Goal: Complete application form

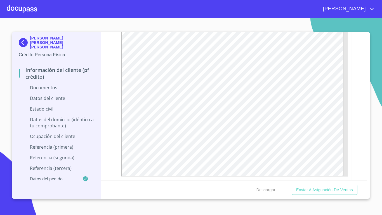
scroll to position [1007, 0]
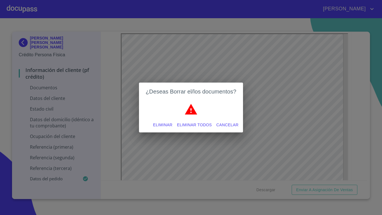
click at [198, 126] on span "Eliminar todos" at bounding box center [194, 124] width 35 height 7
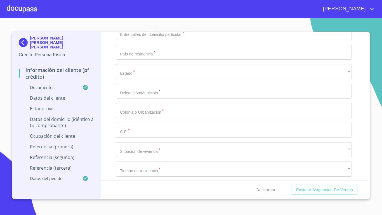
scroll to position [2022, 0]
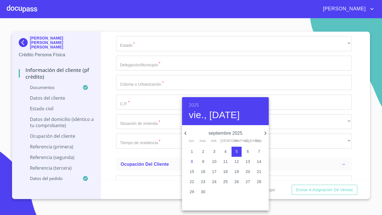
click at [192, 106] on h6 "2025" at bounding box center [194, 105] width 10 height 8
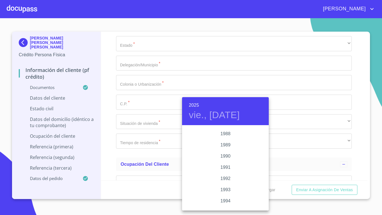
scroll to position [694, 0]
click at [225, 142] on div "1988" at bounding box center [225, 142] width 87 height 11
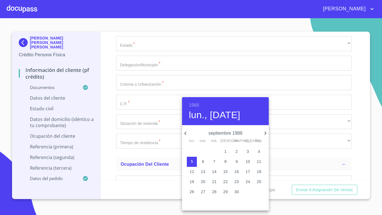
click at [264, 133] on icon "button" at bounding box center [265, 133] width 7 height 7
click at [187, 131] on icon "button" at bounding box center [185, 133] width 7 height 7
click at [194, 161] on span "4" at bounding box center [192, 162] width 10 height 6
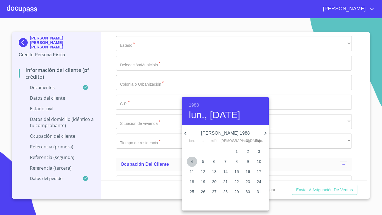
type input "4 de [DATE]. de 1988"
click at [149, 140] on div at bounding box center [191, 107] width 382 height 215
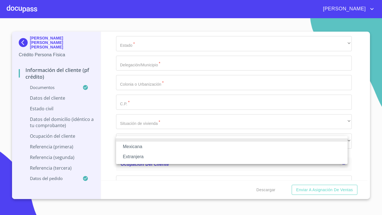
click at [151, 146] on li "Mexicana" at bounding box center [232, 147] width 232 height 10
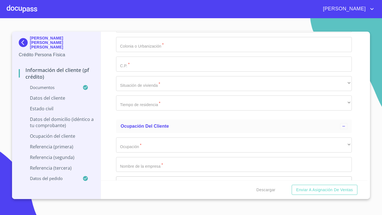
scroll to position [2078, 0]
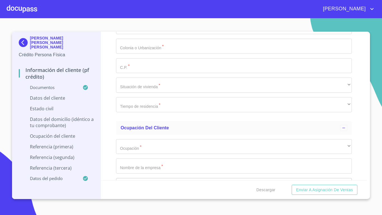
scroll to position [2106, 0]
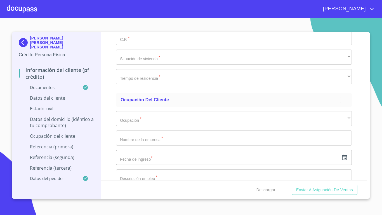
type input "[GEOGRAPHIC_DATA]"
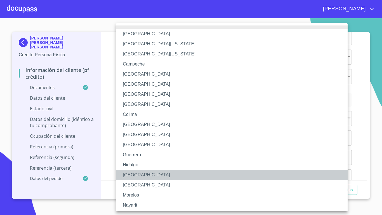
click at [134, 172] on li "[GEOGRAPHIC_DATA]" at bounding box center [234, 175] width 236 height 10
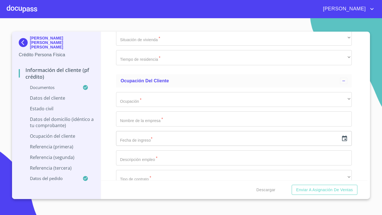
scroll to position [2162, 0]
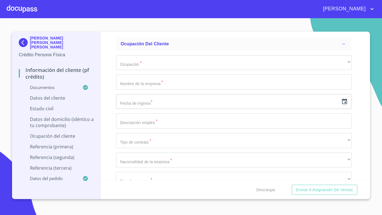
paste input "MAFR880704HJCRLC04"
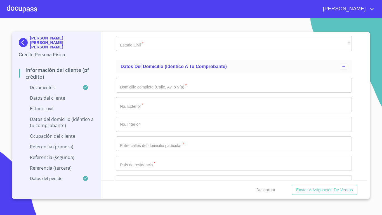
scroll to position [1826, 0]
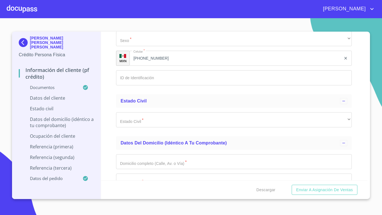
type input "MAFR880704HJCRLC04"
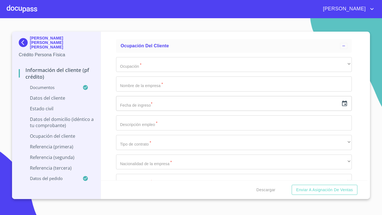
scroll to position [2162, 0]
paste input "MAFR880704620"
type input "MAFR880704620"
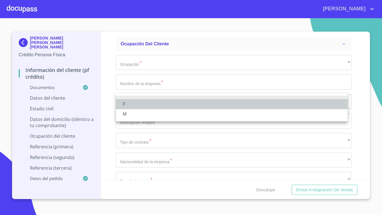
click at [125, 105] on li "F" at bounding box center [232, 104] width 232 height 10
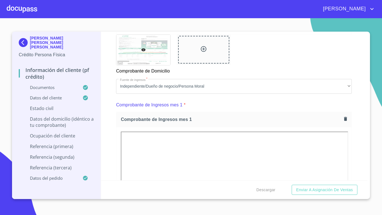
scroll to position [399, 0]
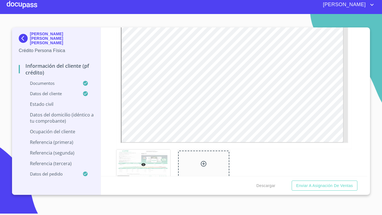
scroll to position [224, 0]
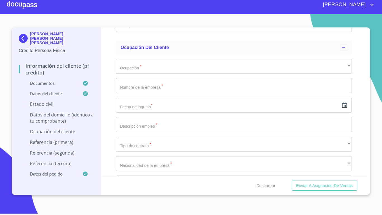
scroll to position [2155, 0]
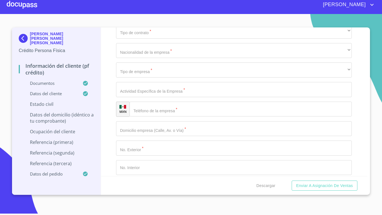
type input "2189174349"
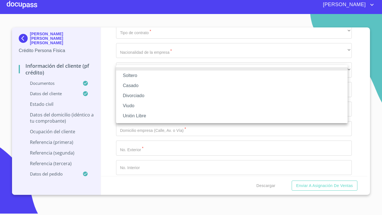
click at [178, 75] on li "Soltero" at bounding box center [232, 76] width 232 height 10
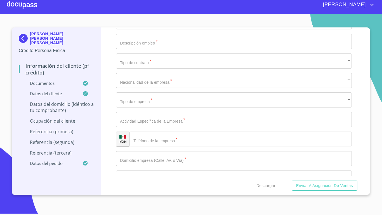
scroll to position [2247, 0]
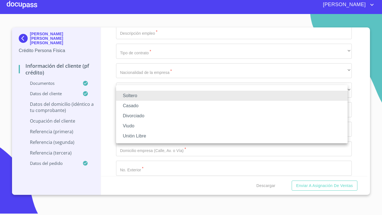
click at [221, 105] on li "Casado" at bounding box center [232, 106] width 232 height 10
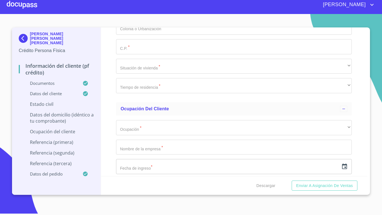
scroll to position [2219, 0]
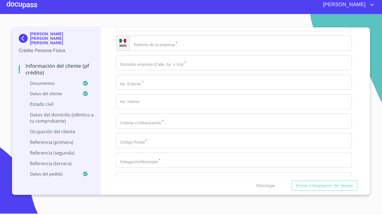
scroll to position [2477, 0]
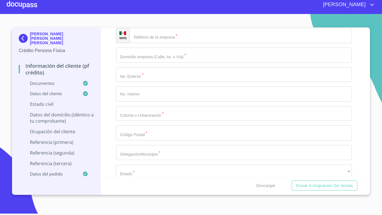
paste input ": 8 A5 2 32AA9 B"
type input ": 8 A5 2 32AA9 B"
drag, startPoint x: 164, startPoint y: 39, endPoint x: 100, endPoint y: 40, distance: 64.1
click at [100, 40] on div "[PERSON_NAME] [PERSON_NAME] [PERSON_NAME] Crédito Persona Física Información de…" at bounding box center [189, 110] width 355 height 167
paste input ": 8 A5 2 32AA9 B"
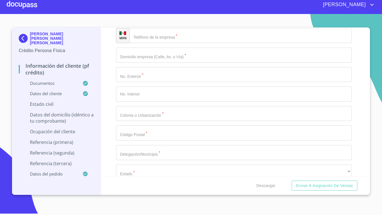
type input ":"
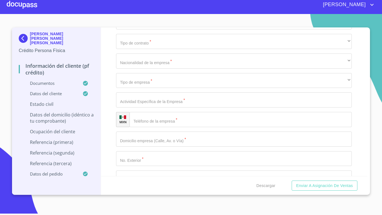
scroll to position [2400, 0]
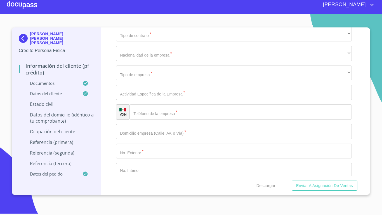
paste input ": 8 A5 2 32AA9 B"
type input ":"
type input "427"
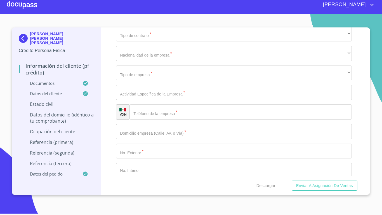
type input "0"
type input "14"
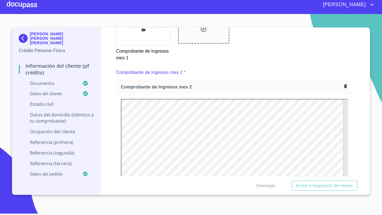
scroll to position [589, 0]
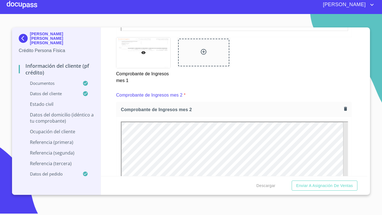
drag, startPoint x: 358, startPoint y: 58, endPoint x: 365, endPoint y: 62, distance: 7.3
click at [362, 71] on div "Información del cliente (PF crédito) Documentos Documento de identificación   *…" at bounding box center [234, 101] width 267 height 149
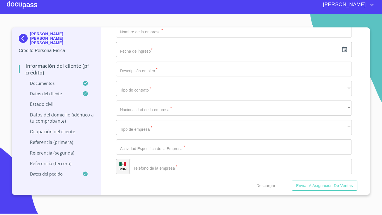
scroll to position [2422, 0]
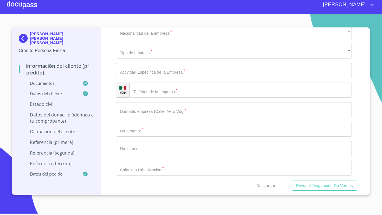
type input "j"
type input "[PERSON_NAME] Y [PERSON_NAME]"
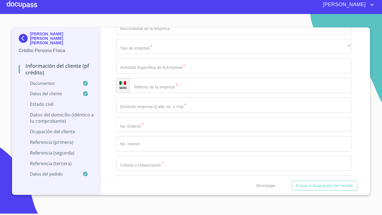
scroll to position [2458, 0]
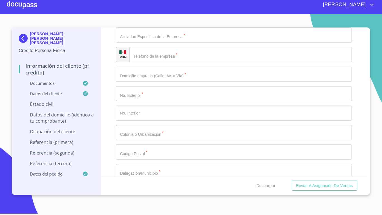
type input "[PERSON_NAME] Y [PERSON_NAME]"
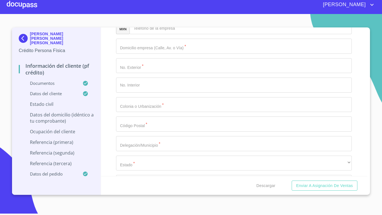
type input "[GEOGRAPHIC_DATA]"
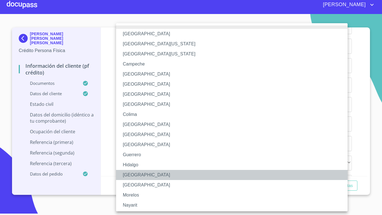
click at [130, 171] on li "[GEOGRAPHIC_DATA]" at bounding box center [234, 175] width 236 height 10
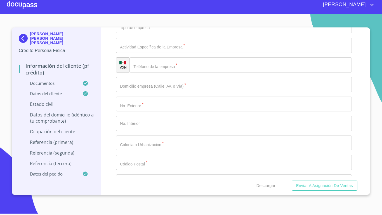
scroll to position [2531, 0]
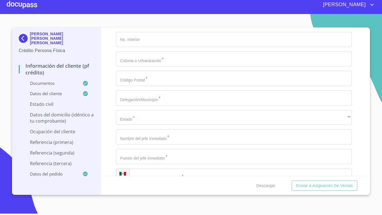
type input "45148"
type input "ZAPOPAN"
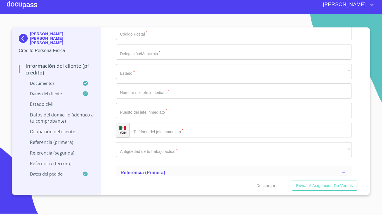
type input "VILLAS BELENES"
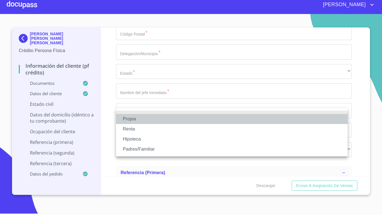
click at [158, 117] on li "Propia" at bounding box center [232, 119] width 232 height 10
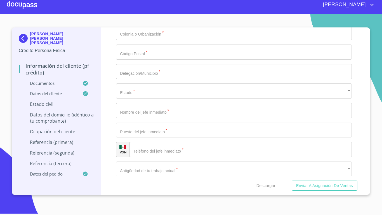
type input "$1,000,000"
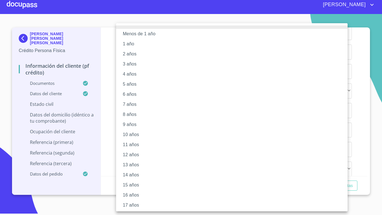
click at [133, 85] on li "5 años" at bounding box center [234, 84] width 236 height 10
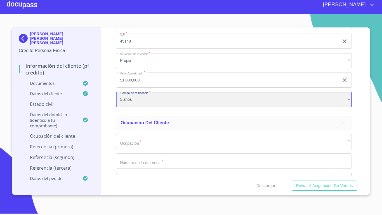
scroll to position [2241, 0]
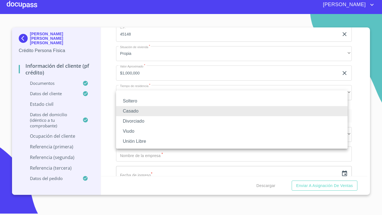
click at [140, 104] on li "Soltero" at bounding box center [232, 101] width 232 height 10
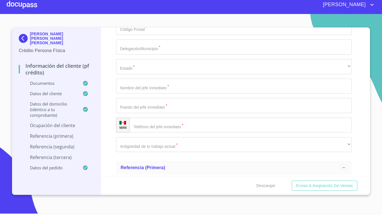
scroll to position [2549, 0]
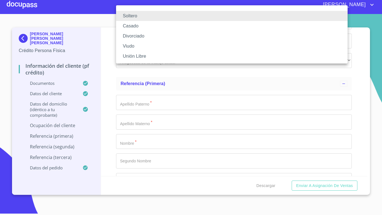
click at [165, 91] on div at bounding box center [191, 107] width 382 height 215
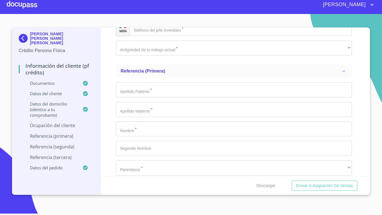
scroll to position [2601, 0]
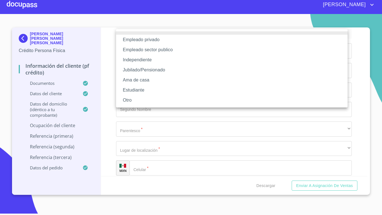
click at [157, 40] on li "Empleado privado" at bounding box center [232, 40] width 232 height 10
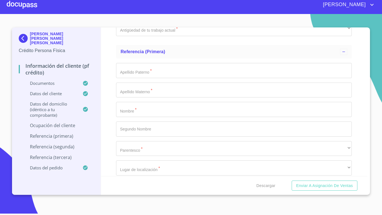
type input "f"
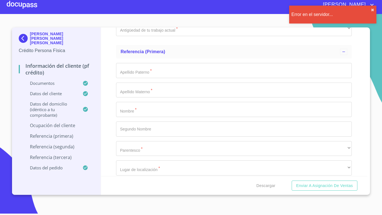
type input "FERREMATERIALES OSTL"
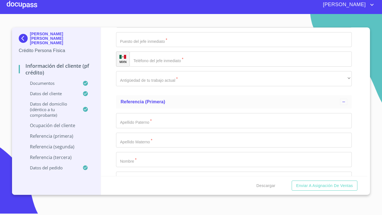
scroll to position [2583, 0]
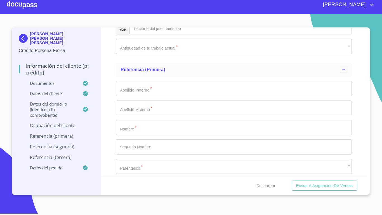
type input "5"
type input "50000"
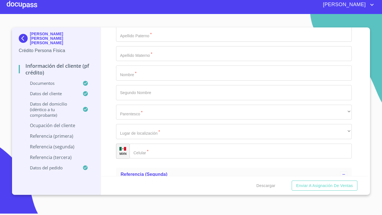
scroll to position [2639, 0]
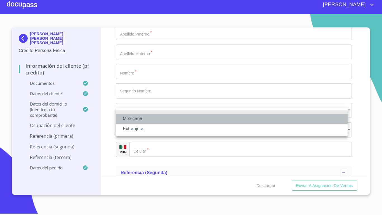
click at [162, 118] on li "Mexicana" at bounding box center [232, 119] width 232 height 10
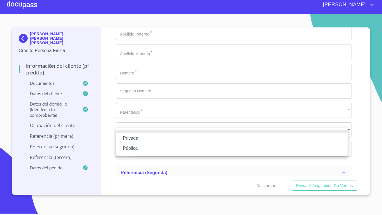
click at [137, 139] on li "Privada" at bounding box center [232, 138] width 232 height 10
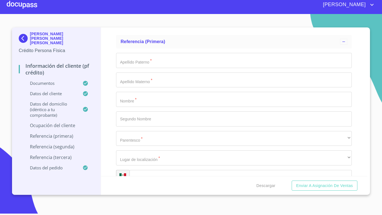
scroll to position [2583, 0]
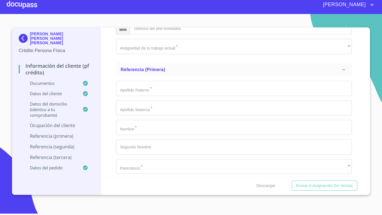
type input "VENTA DE MATERIALES"
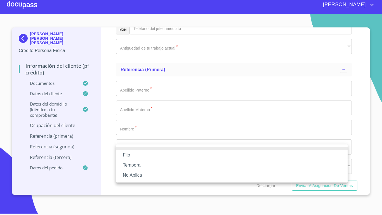
click at [147, 155] on li "Fijo" at bounding box center [232, 155] width 232 height 10
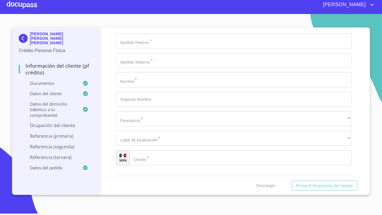
scroll to position [2639, 0]
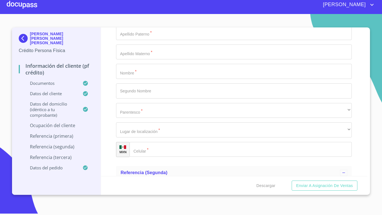
type input "VENTA DE MATERIALES"
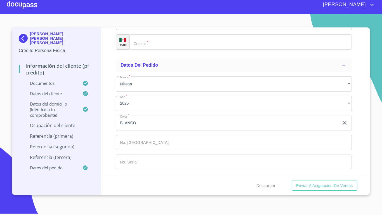
scroll to position [3147, 0]
type input "ALEJANDRA"
type input "[PERSON_NAME]"
type input "FLORES"
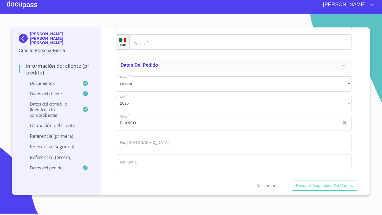
type input "[PERSON_NAME]"
type input "FLORES"
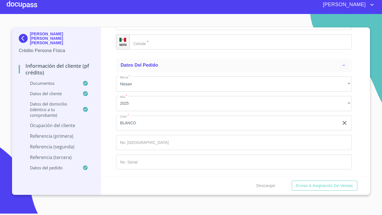
type input "ALEJANDRA"
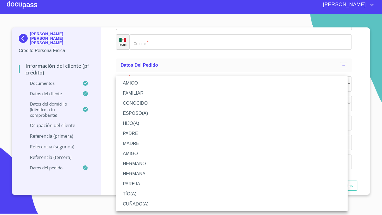
click at [155, 71] on div at bounding box center [191, 107] width 382 height 215
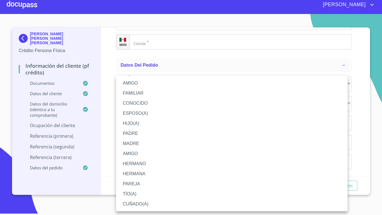
click at [105, 128] on div at bounding box center [191, 107] width 382 height 215
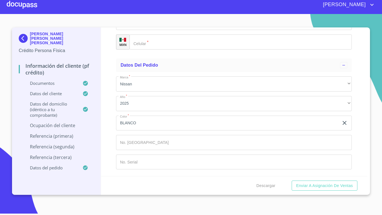
paste input "[PHONE_NUMBER]"
type input "[PHONE_NUMBER]"
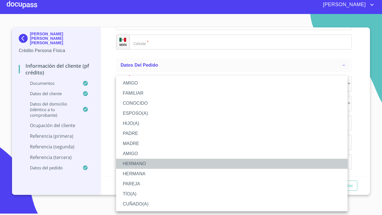
click at [135, 163] on li "HERMANO" at bounding box center [232, 164] width 232 height 10
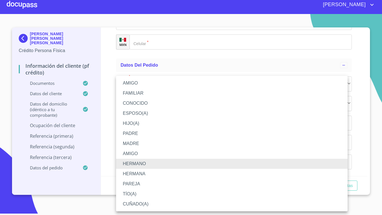
click at [148, 171] on li "HERMANA" at bounding box center [232, 174] width 232 height 10
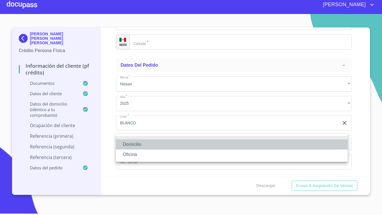
click at [161, 143] on li "Domicilio" at bounding box center [232, 144] width 232 height 10
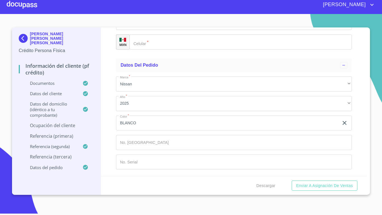
type input "m"
type input "M"
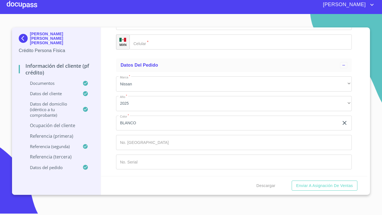
type input "[PERSON_NAME]"
type input "FLORES"
type input "J"
click at [292, 181] on button "Enviar a Asignación de Ventas" at bounding box center [325, 186] width 66 height 10
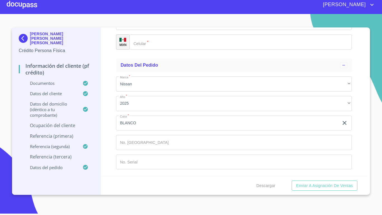
scroll to position [3337, 0]
type input "[PERSON_NAME]"
click at [158, 11] on div "​" at bounding box center [234, 3] width 236 height 15
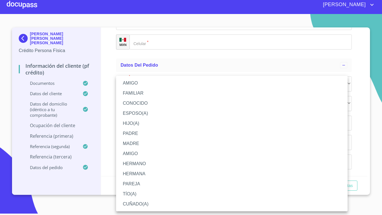
click at [138, 165] on li "HERMANO" at bounding box center [232, 164] width 232 height 10
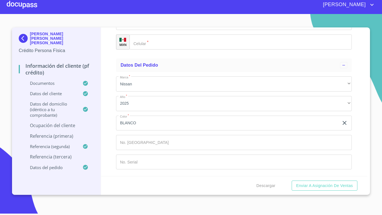
click at [143, 30] on div "​" at bounding box center [234, 22] width 236 height 15
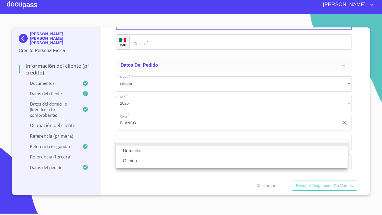
click at [143, 152] on li "Domicilio" at bounding box center [232, 151] width 232 height 10
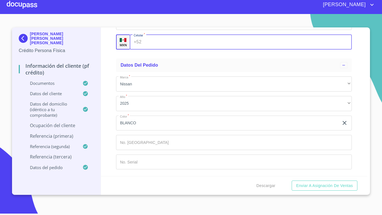
click at [143, 50] on div "+52 ​" at bounding box center [241, 41] width 222 height 15
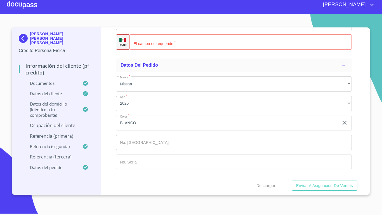
drag, startPoint x: 143, startPoint y: 164, endPoint x: 190, endPoint y: 170, distance: 46.9
click at [190, 50] on input "Documento de identificación   *" at bounding box center [241, 41] width 222 height 15
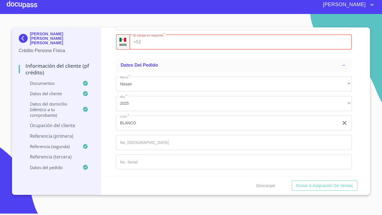
paste input "[PHONE_NUMBER]"
type input "[PHONE_NUMBER]"
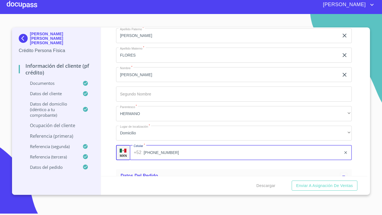
scroll to position [2973, 0]
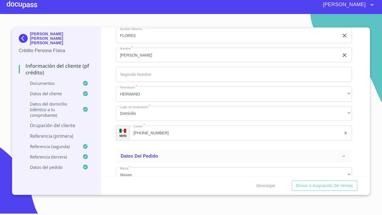
type input "[PERSON_NAME]"
type input "SALINAS"
type input "[PERSON_NAME]"
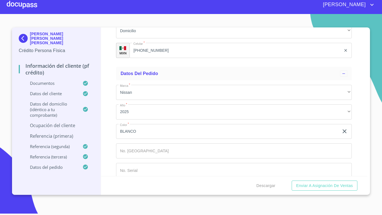
scroll to position [3090, 0]
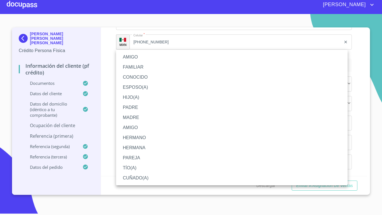
click at [144, 54] on li "AMIGO" at bounding box center [232, 57] width 232 height 10
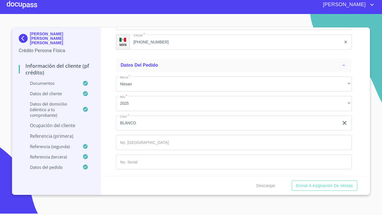
drag, startPoint x: 143, startPoint y: 99, endPoint x: 147, endPoint y: 94, distance: 6.3
paste input "[PHONE_NUMBER]"
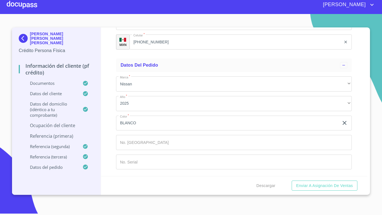
type input "[PHONE_NUMBER]"
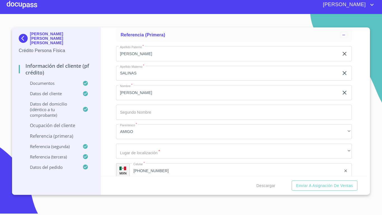
scroll to position [2586, 0]
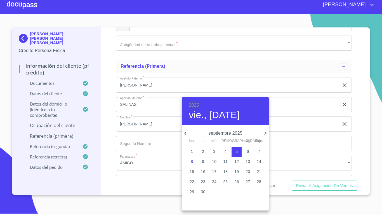
click at [194, 104] on h6 "2025" at bounding box center [194, 105] width 10 height 8
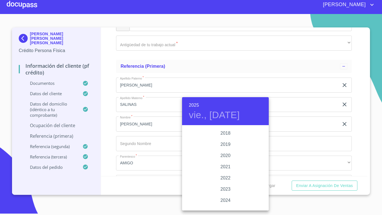
scroll to position [1002, 0]
click at [224, 137] on div "2015" at bounding box center [225, 137] width 87 height 11
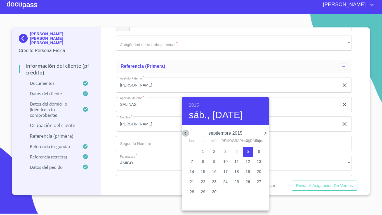
click at [186, 132] on icon "button" at bounding box center [185, 133] width 2 height 3
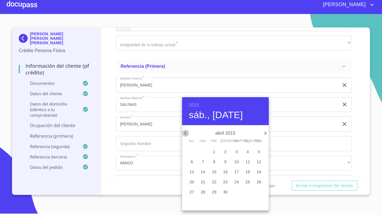
click at [186, 132] on icon "button" at bounding box center [185, 133] width 2 height 3
click at [264, 133] on icon "button" at bounding box center [265, 133] width 7 height 7
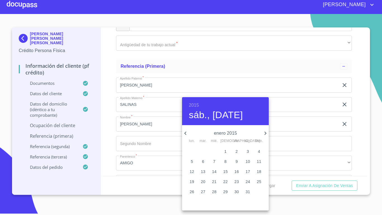
click at [227, 151] on p "1" at bounding box center [225, 152] width 2 height 6
type input "1 de ene. de 2015"
click at [115, 153] on div at bounding box center [191, 107] width 382 height 215
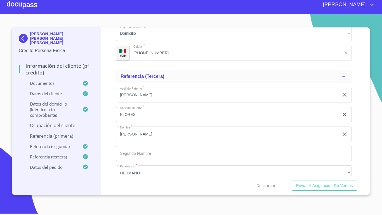
scroll to position [2866, 0]
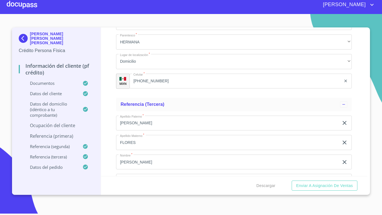
type input "o"
type input "[PERSON_NAME] [PERSON_NAME]"
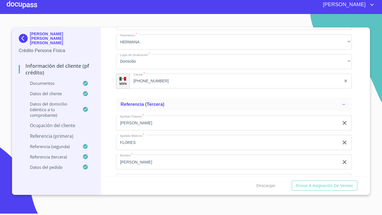
type input "JEFE DIRECTO"
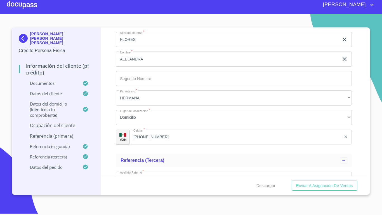
scroll to position [2838, 0]
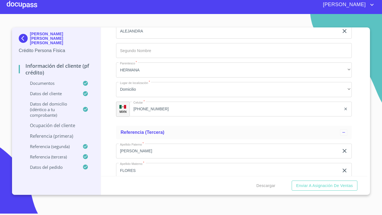
type input "[PERSON_NAME] [PERSON_NAME]"
drag, startPoint x: 184, startPoint y: 151, endPoint x: 88, endPoint y: 139, distance: 96.7
click at [88, 139] on div "[PERSON_NAME] [PERSON_NAME] [PERSON_NAME] Crédito Persona Física Información de…" at bounding box center [189, 110] width 355 height 167
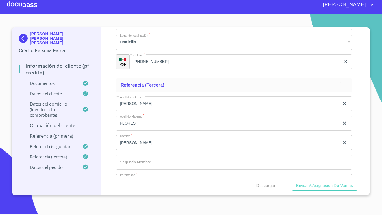
scroll to position [2922, 0]
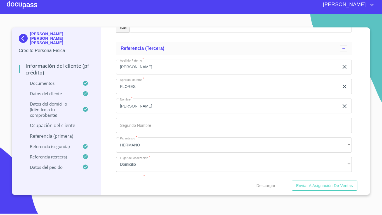
type input "JEFE DIRECTO"
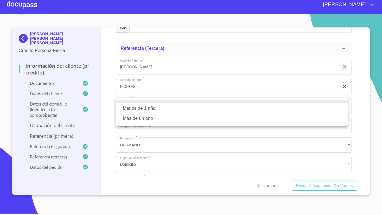
click at [164, 108] on li "Menos de 1 año" at bounding box center [232, 108] width 232 height 10
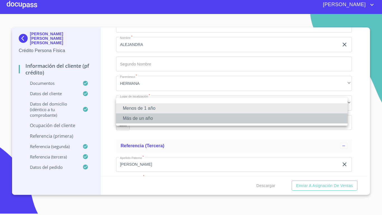
click at [145, 117] on li "Más de un año" at bounding box center [232, 118] width 232 height 10
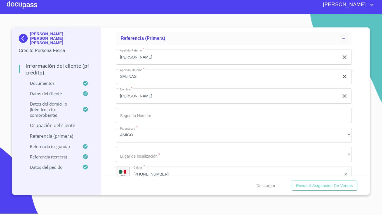
scroll to position [2586, 0]
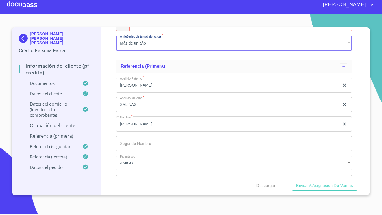
click at [63, 101] on p "Datos del domicilio (idéntico a tu comprobante)" at bounding box center [51, 109] width 64 height 17
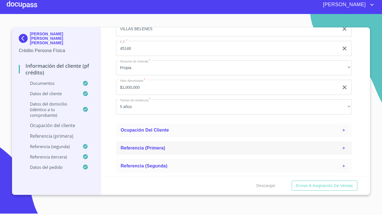
scroll to position [194, 0]
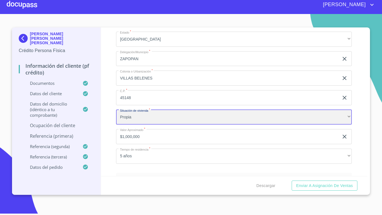
click at [188, 118] on div "Propia" at bounding box center [234, 117] width 236 height 15
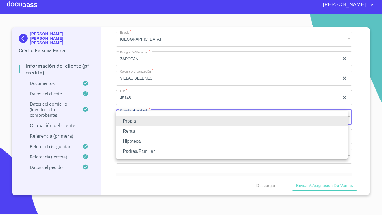
click at [143, 149] on li "Padres/Familiar" at bounding box center [232, 151] width 232 height 10
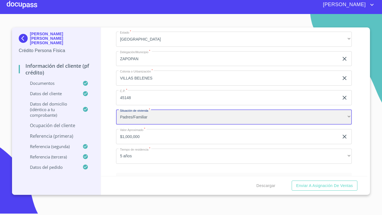
scroll to position [222, 0]
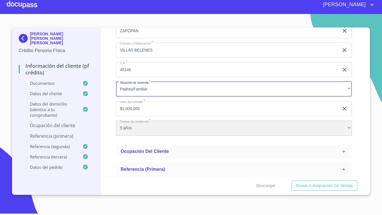
click at [167, 127] on div "5 años" at bounding box center [234, 128] width 236 height 15
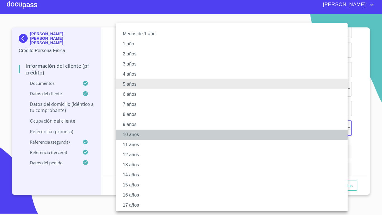
click at [134, 133] on li "10 años" at bounding box center [234, 135] width 236 height 10
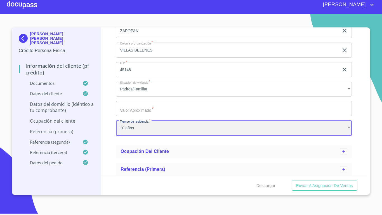
scroll to position [250, 0]
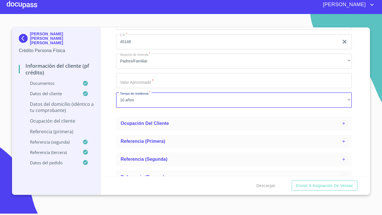
click at [180, 85] on input "Domicilio completo (Calle, Av. o Vía)   *" at bounding box center [234, 80] width 236 height 15
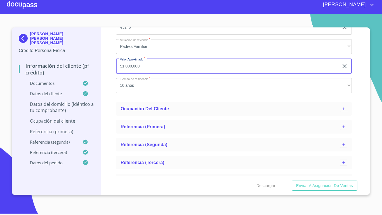
scroll to position [278, 0]
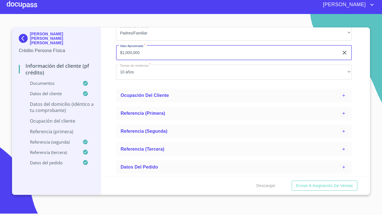
type input "$1,000,000"
click at [53, 101] on p "Datos del domicilio (idéntico a tu comprobante)" at bounding box center [56, 107] width 75 height 12
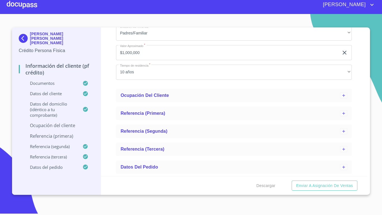
click at [67, 122] on p "Ocupación del Cliente" at bounding box center [56, 125] width 75 height 6
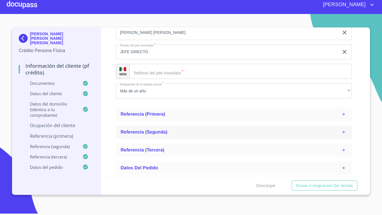
scroll to position [454, 0]
click at [153, 115] on span "Referencia (primera)" at bounding box center [143, 113] width 45 height 5
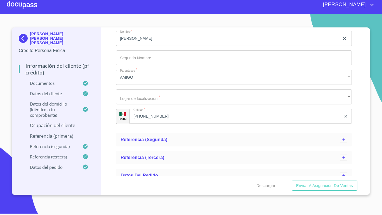
scroll to position [594, 0]
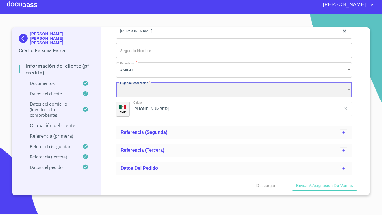
click at [163, 95] on div "​" at bounding box center [234, 89] width 236 height 15
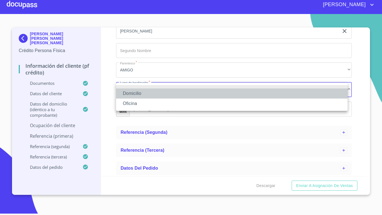
click at [146, 93] on li "Domicilio" at bounding box center [232, 93] width 232 height 10
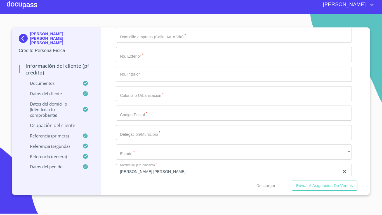
scroll to position [286, 0]
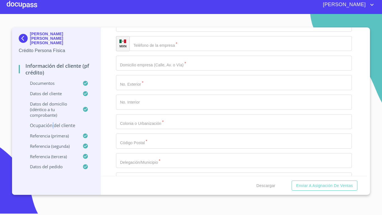
click at [53, 122] on p "Ocupación del Cliente" at bounding box center [56, 125] width 75 height 6
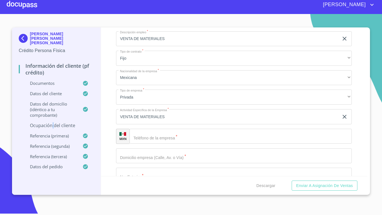
scroll to position [202, 0]
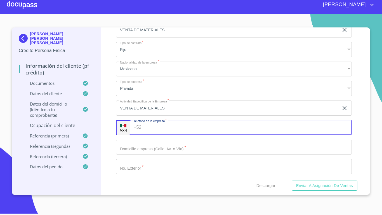
click at [160, 133] on input "Ocupación   *" at bounding box center [248, 127] width 208 height 15
paste input "[PHONE_NUMBER]"
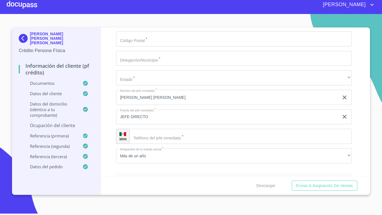
scroll to position [398, 0]
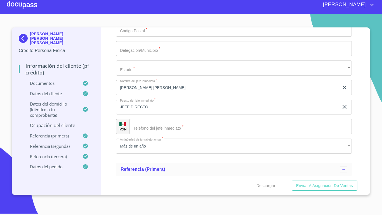
type input "[PHONE_NUMBER]"
click at [165, 126] on input "Ocupación   *" at bounding box center [241, 126] width 222 height 15
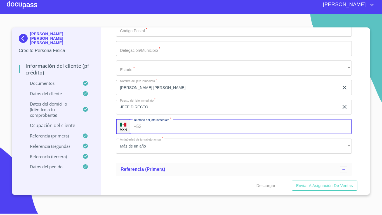
paste input "[PHONE_NUMBER]"
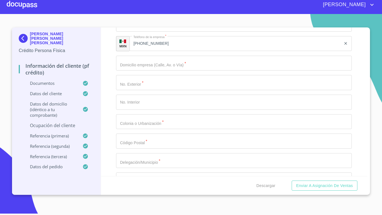
scroll to position [230, 0]
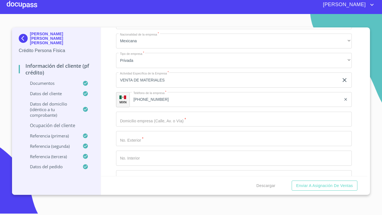
type input "[PHONE_NUMBER]"
click at [169, 122] on input "Ocupación   *" at bounding box center [234, 119] width 236 height 15
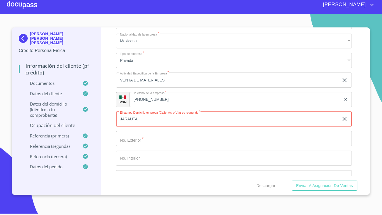
type input "JARAUTA"
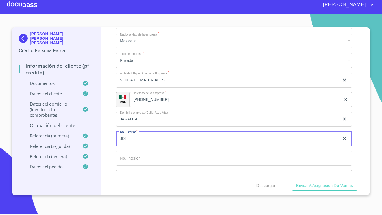
type input "406"
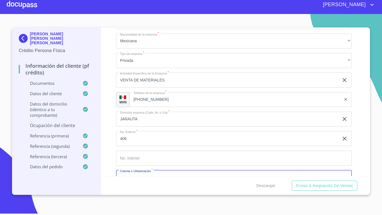
scroll to position [239, 0]
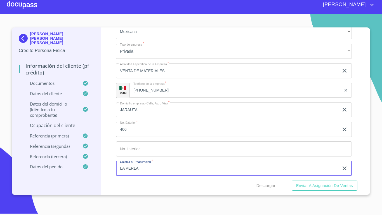
type input "LA PERLA"
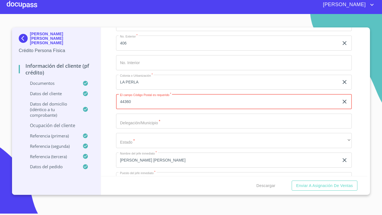
type input "44360"
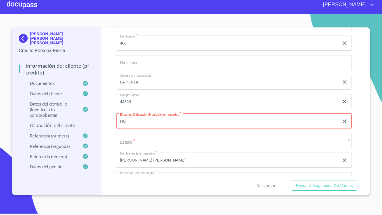
type input "H"
type input "[GEOGRAPHIC_DATA]"
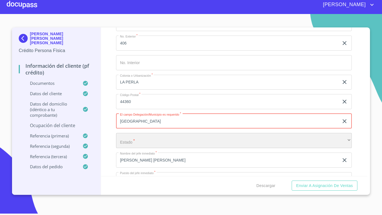
click at [153, 139] on div "​" at bounding box center [234, 140] width 236 height 15
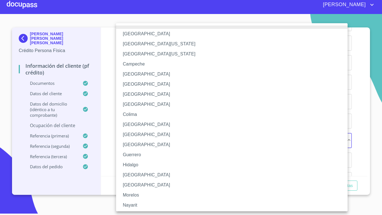
click at [134, 177] on li "[GEOGRAPHIC_DATA]" at bounding box center [234, 175] width 236 height 10
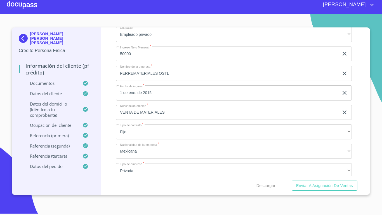
scroll to position [0, 0]
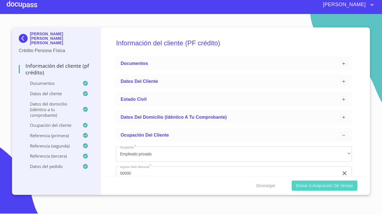
click at [347, 185] on span "Enviar a Asignación de Ventas" at bounding box center [324, 185] width 57 height 7
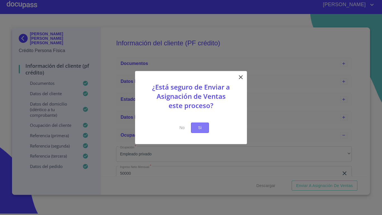
drag, startPoint x: 201, startPoint y: 128, endPoint x: 203, endPoint y: 130, distance: 3.0
click at [200, 128] on span "Si" at bounding box center [200, 127] width 9 height 7
click at [207, 128] on button "Si" at bounding box center [200, 128] width 18 height 10
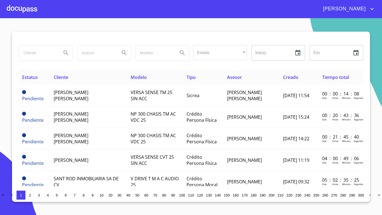
click at [45, 58] on input "search" at bounding box center [38, 52] width 38 height 15
type input "[PERSON_NAME]"
